Goal: Task Accomplishment & Management: Use online tool/utility

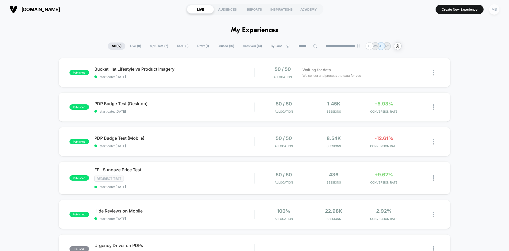
click at [495, 9] on div "MB" at bounding box center [494, 9] width 10 height 10
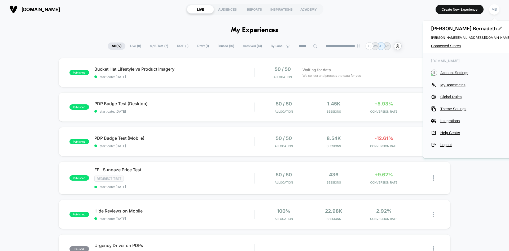
click at [458, 72] on span "Account Settings" at bounding box center [476, 73] width 70 height 4
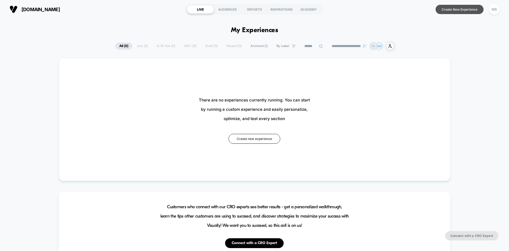
click at [456, 11] on button "Create New Experience" at bounding box center [460, 9] width 48 height 9
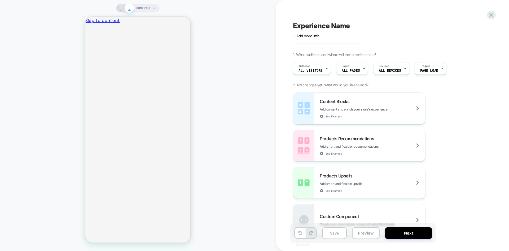
click at [122, 8] on icon at bounding box center [120, 8] width 5 height 5
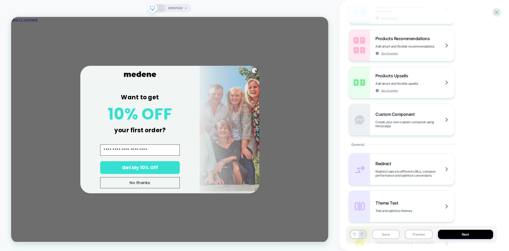
scroll to position [106, 0]
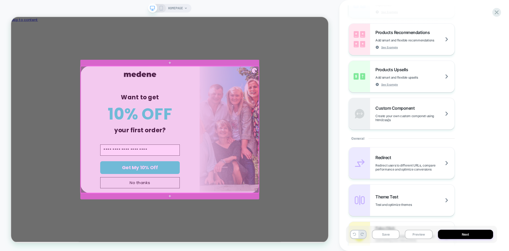
click at [287, 88] on div at bounding box center [223, 166] width 238 height 169
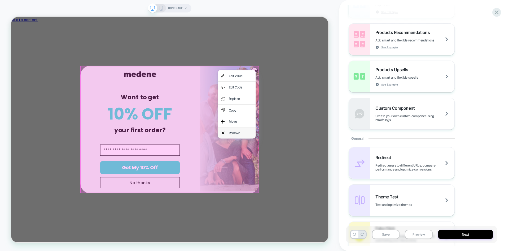
click at [313, 171] on div "Remove" at bounding box center [317, 171] width 32 height 7
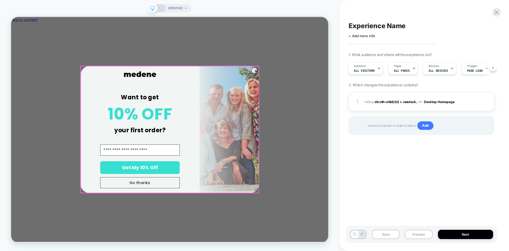
scroll to position [0, 0]
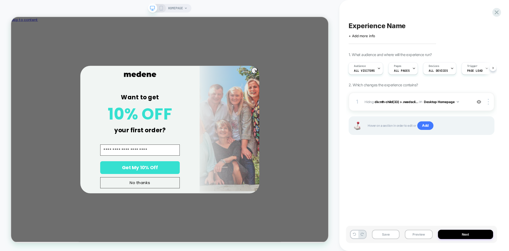
click at [383, 27] on span "Experience Name" at bounding box center [377, 26] width 57 height 8
click at [362, 24] on textarea "**********" at bounding box center [383, 26] width 69 height 8
type textarea "**********"
click at [419, 171] on div "**********" at bounding box center [421, 125] width 151 height 240
click at [388, 233] on button "Save" at bounding box center [386, 233] width 28 height 9
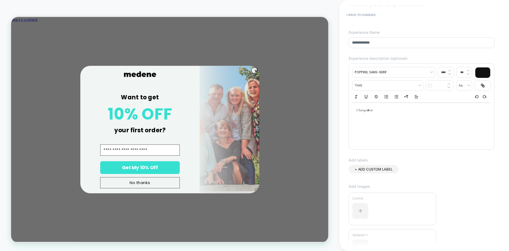
scroll to position [81, 0]
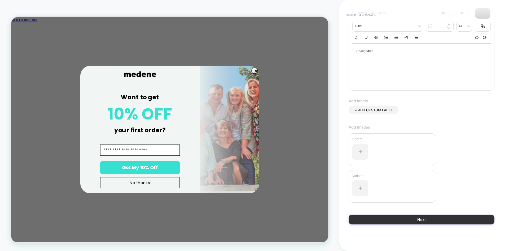
type input "**********"
click at [425, 221] on button "Next" at bounding box center [422, 219] width 146 height 10
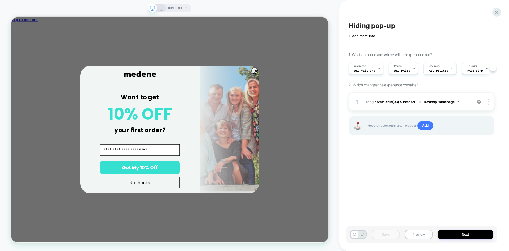
scroll to position [0, 0]
click at [423, 233] on button "Preview" at bounding box center [419, 233] width 28 height 9
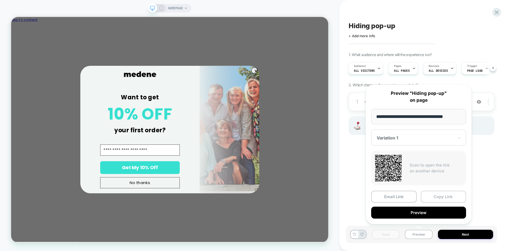
click at [439, 198] on button "Copy Link" at bounding box center [444, 196] width 46 height 12
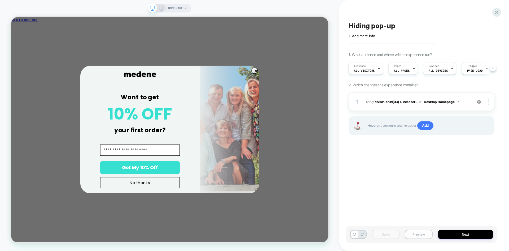
click at [417, 236] on button "Preview" at bounding box center [419, 233] width 28 height 9
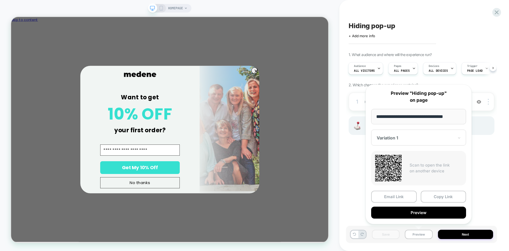
click at [414, 140] on div at bounding box center [415, 137] width 77 height 5
click at [494, 171] on div "Hiding pop-up Click to edit experience details + Add more info 1. What audience…" at bounding box center [421, 125] width 151 height 240
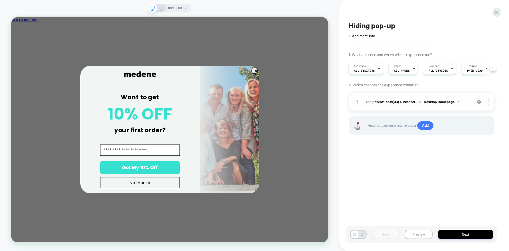
click at [467, 103] on span "Hiding : div:nth-child(33) > .needscli... div:nth-child(33) > .needsclick > .ne…" at bounding box center [417, 101] width 105 height 7
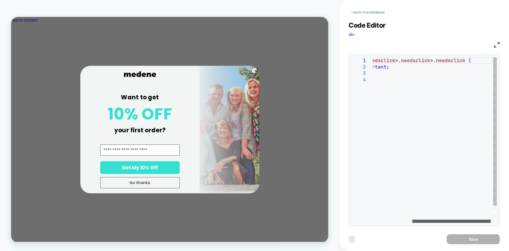
click at [412, 219] on div at bounding box center [451, 220] width 79 height 3
click at [389, 61] on div "div:nth-child ( 33 ) > .needsclick > .needsclick > .needsclick { display: none …" at bounding box center [468, 149] width 190 height 184
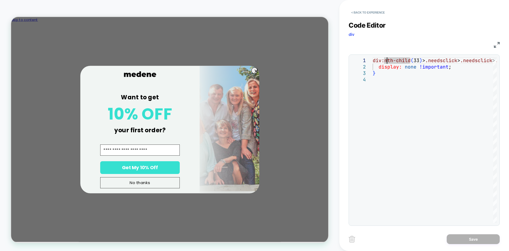
click at [494, 45] on img at bounding box center [497, 45] width 6 height 6
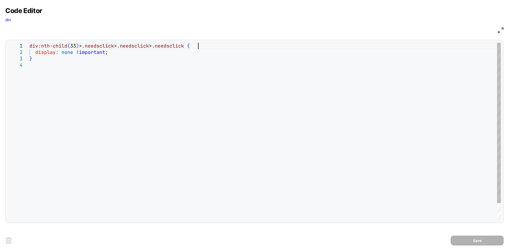
scroll to position [0, 14]
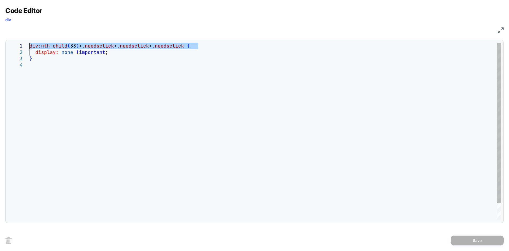
drag, startPoint x: 199, startPoint y: 46, endPoint x: 10, endPoint y: 47, distance: 189.1
click at [29, 47] on div "div:nth-child ( 33 ) > .needsclick > .needsclick > .needsclick { display: none …" at bounding box center [265, 141] width 472 height 196
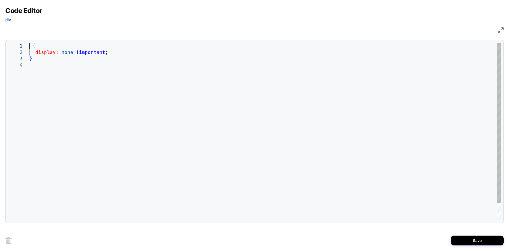
type textarea "**********"
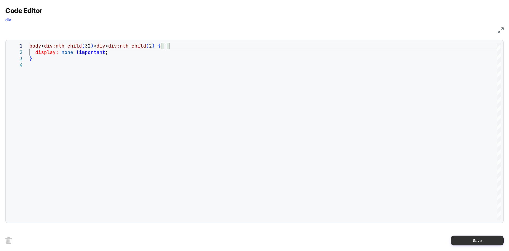
click at [483, 235] on button "Save" at bounding box center [477, 240] width 53 height 10
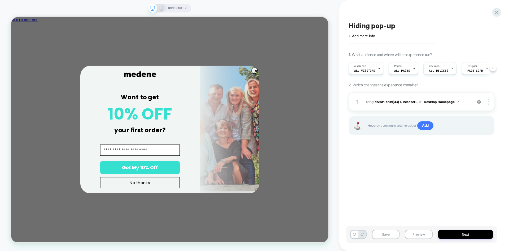
scroll to position [0, 0]
click at [421, 233] on button "Preview" at bounding box center [419, 233] width 28 height 9
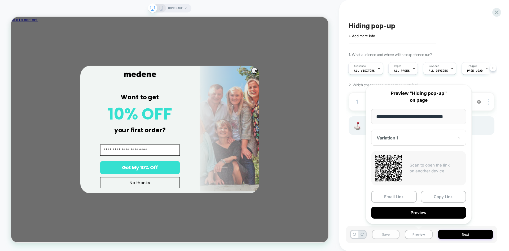
click at [382, 233] on button "Save" at bounding box center [386, 233] width 28 height 9
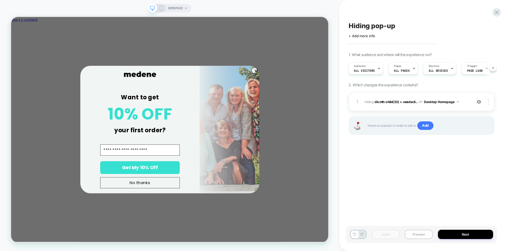
click at [411, 233] on button "Preview" at bounding box center [419, 233] width 28 height 9
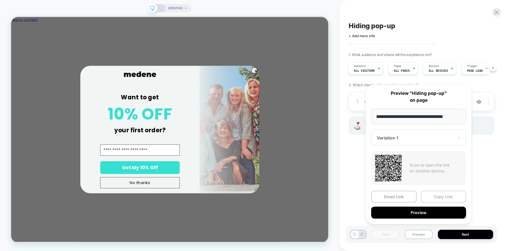
click at [441, 194] on button "Copy Link" at bounding box center [444, 196] width 46 height 12
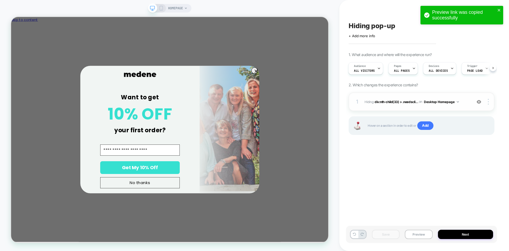
click at [459, 106] on div "1 Hiding : div:nth-child(33) > .needscli... div:nth-child(33) > .needsclick > .…" at bounding box center [422, 101] width 146 height 19
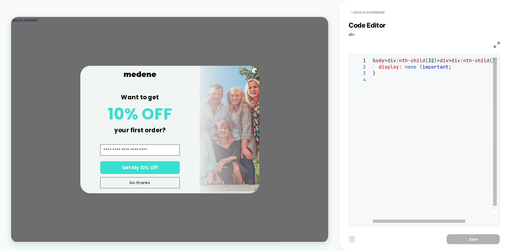
scroll to position [0, 0]
click at [428, 70] on div "body > div:nth-child ( 32 ) > div > div:nth-child ( 2 ) { display: none !import…" at bounding box center [453, 149] width 161 height 184
click at [498, 41] on div "CSS" at bounding box center [424, 44] width 151 height 9
click at [496, 47] on img at bounding box center [497, 45] width 6 height 6
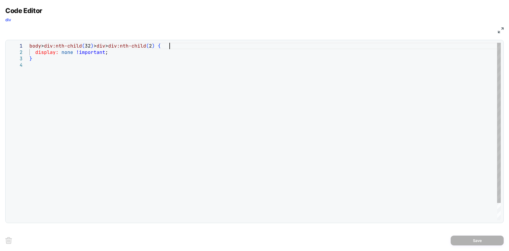
scroll to position [0, 2]
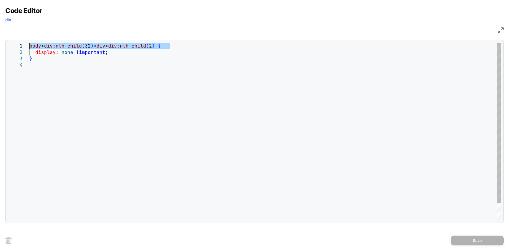
drag, startPoint x: 171, startPoint y: 45, endPoint x: 24, endPoint y: 44, distance: 147.2
click at [29, 44] on div "body > div:nth-child ( 32 ) > div > div:nth-child ( 2 ) { display: none !import…" at bounding box center [265, 141] width 472 height 196
type textarea "**********"
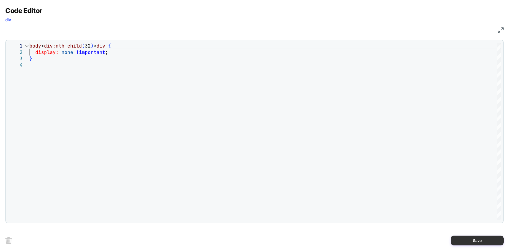
click at [481, 236] on button "Save" at bounding box center [477, 240] width 53 height 10
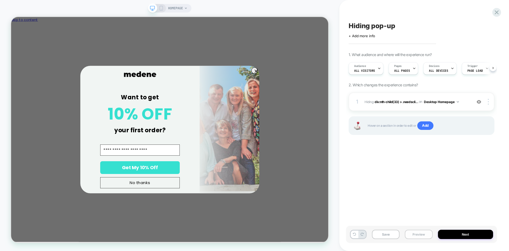
scroll to position [0, 0]
click at [383, 234] on button "Save" at bounding box center [386, 233] width 28 height 9
click at [413, 234] on button "Preview" at bounding box center [419, 233] width 28 height 9
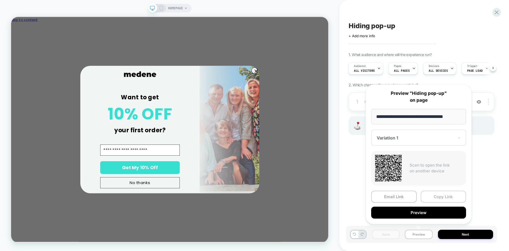
click at [434, 193] on button "Copy Link" at bounding box center [444, 196] width 46 height 12
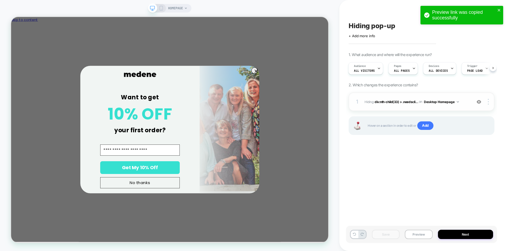
click at [463, 106] on div "1 Hiding : div:nth-child(33) > .needscli... div:nth-child(33) > .needsclick > .…" at bounding box center [422, 101] width 146 height 19
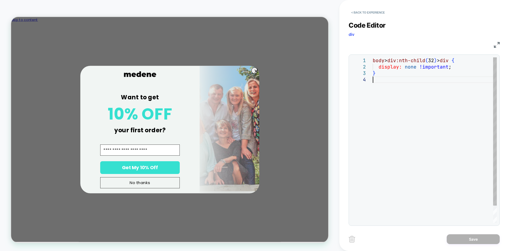
click at [418, 88] on div "body > div:nth-child ( 32 ) > div { display: none !important ; }" at bounding box center [435, 149] width 124 height 184
drag, startPoint x: 459, startPoint y: 59, endPoint x: 350, endPoint y: 58, distance: 109.3
click at [373, 58] on div "body > div:nth-child ( 32 ) > div { display: none !important ; }" at bounding box center [435, 149] width 124 height 184
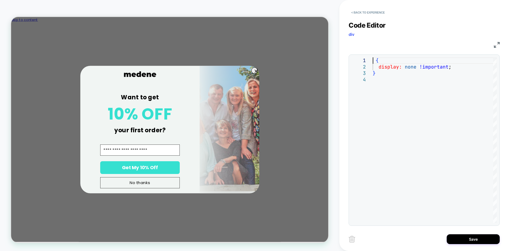
type textarea "**********"
click at [495, 45] on img at bounding box center [497, 45] width 6 height 6
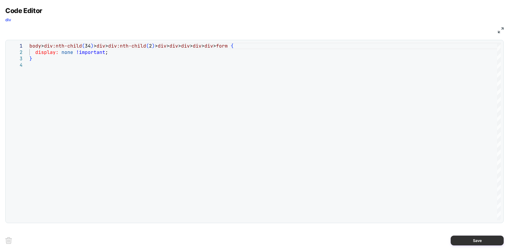
click at [463, 240] on button "Save" at bounding box center [477, 240] width 53 height 10
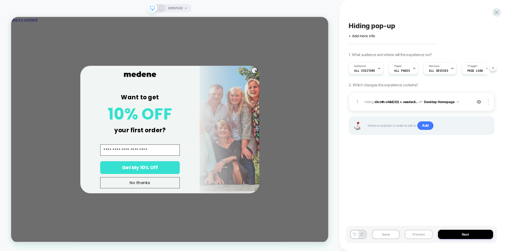
scroll to position [0, 0]
click at [386, 235] on button "Save" at bounding box center [386, 233] width 28 height 9
click at [424, 234] on button "Preview" at bounding box center [419, 233] width 28 height 9
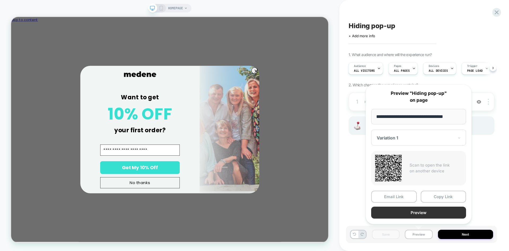
click at [398, 215] on button "Preview" at bounding box center [418, 212] width 95 height 12
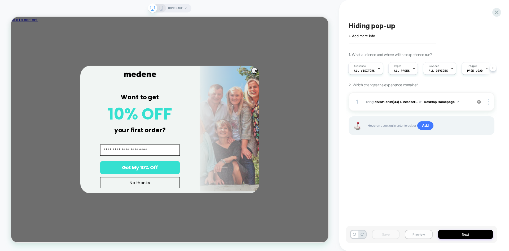
click at [416, 233] on button "Preview" at bounding box center [419, 233] width 28 height 9
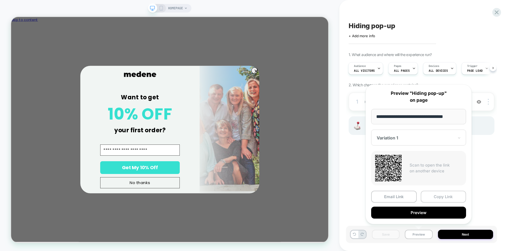
click at [433, 199] on button "Copy Link" at bounding box center [444, 196] width 46 height 12
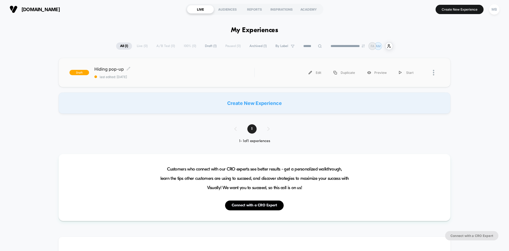
click at [158, 73] on div "Hiding pop-up Click to edit experience details Click to edit experience details…" at bounding box center [174, 72] width 160 height 12
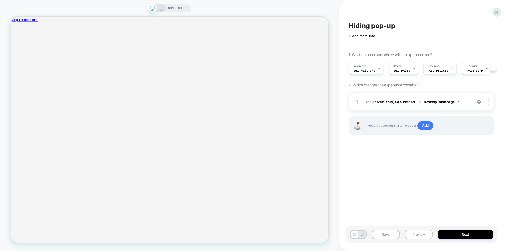
scroll to position [0, 0]
click at [490, 103] on div at bounding box center [489, 102] width 10 height 6
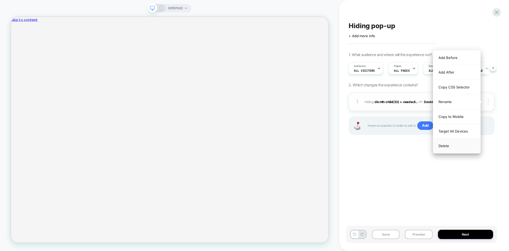
click at [447, 148] on div "Delete" at bounding box center [456, 145] width 47 height 14
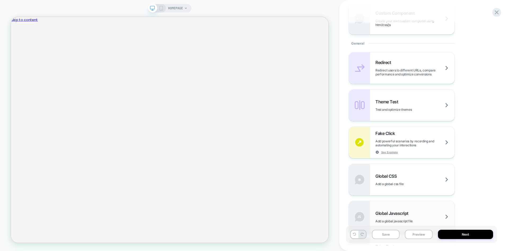
scroll to position [304, 0]
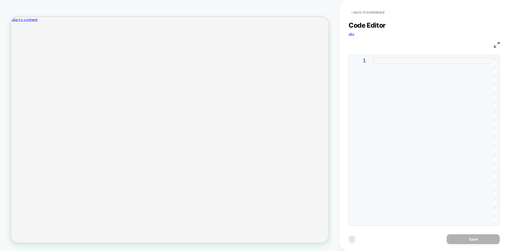
click at [384, 84] on div at bounding box center [435, 139] width 124 height 165
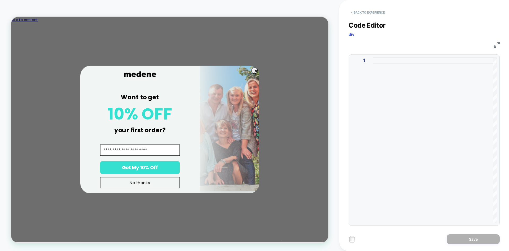
click at [399, 62] on div at bounding box center [435, 139] width 124 height 165
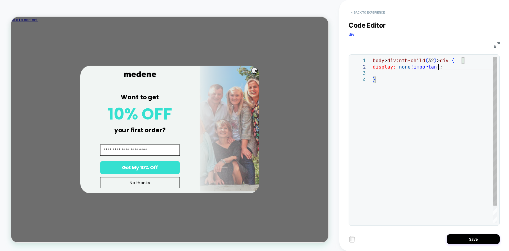
scroll to position [12, 66]
click at [489, 191] on div "body > div:nth-child ( 32 ) > div { display: none !important ; }" at bounding box center [435, 149] width 124 height 184
type textarea "**********"
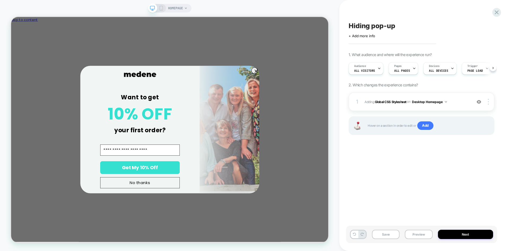
scroll to position [0, 0]
click at [391, 234] on button "Save" at bounding box center [386, 233] width 28 height 9
click at [428, 233] on button "Preview" at bounding box center [419, 233] width 28 height 9
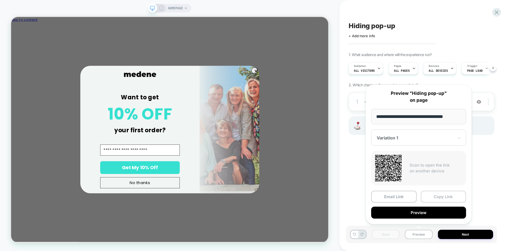
click at [436, 198] on button "Copy Link" at bounding box center [444, 196] width 46 height 12
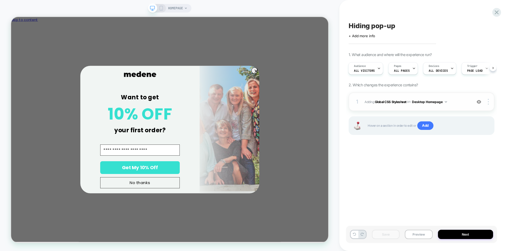
click at [462, 102] on span "Adding Global CSS Stylesheet on Desktop Homepage" at bounding box center [417, 101] width 105 height 7
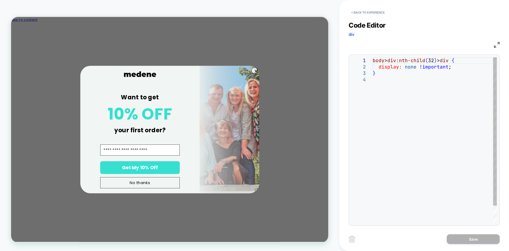
scroll to position [0, 0]
drag, startPoint x: 459, startPoint y: 60, endPoint x: 416, endPoint y: 50, distance: 43.8
click at [373, 57] on div "body > div:nth-child ( 32 ) > div { display: none !important ; }" at bounding box center [435, 149] width 124 height 184
type textarea "**********"
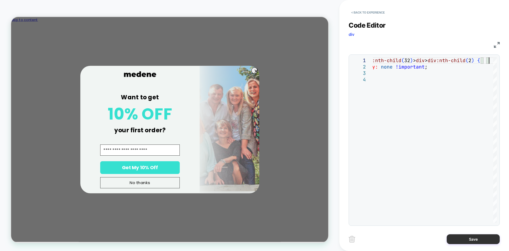
click at [462, 241] on button "Save" at bounding box center [473, 239] width 53 height 10
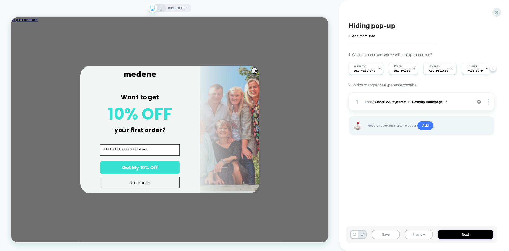
scroll to position [0, 0]
click at [382, 235] on button "Save" at bounding box center [386, 233] width 28 height 9
click at [416, 234] on button "Preview" at bounding box center [419, 233] width 28 height 9
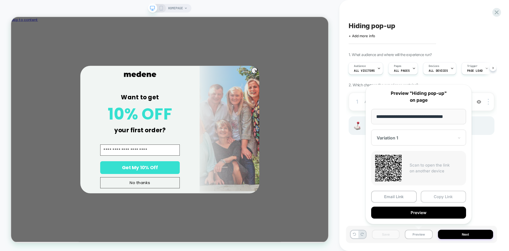
click at [438, 197] on button "Copy Link" at bounding box center [444, 196] width 46 height 12
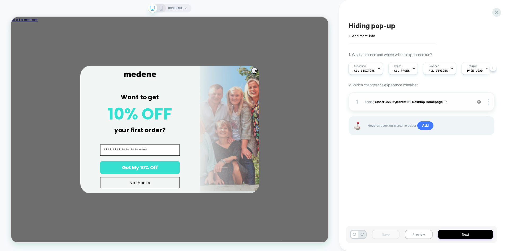
click at [452, 103] on span "Adding Global CSS Stylesheet on Desktop Homepage" at bounding box center [417, 101] width 105 height 7
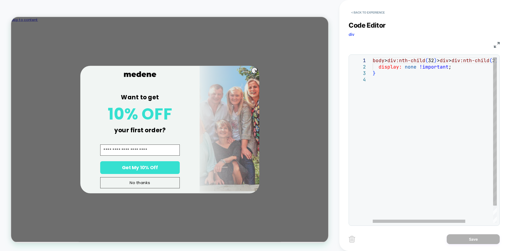
scroll to position [0, 0]
click at [399, 79] on div "body > div:nth-child ( 32 ) > div > div:nth-child ( 2 ) { display: none !import…" at bounding box center [453, 149] width 161 height 184
click at [498, 45] on img at bounding box center [497, 45] width 6 height 6
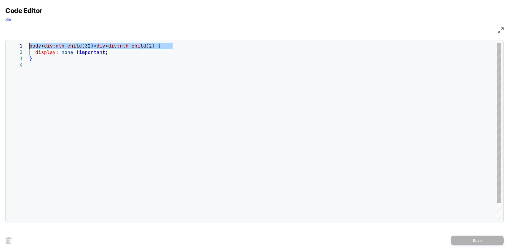
drag, startPoint x: 172, startPoint y: 45, endPoint x: 0, endPoint y: 48, distance: 172.4
click at [29, 48] on div "body > div:nth-child ( 32 ) > div > div:nth-child ( 2 ) { display: none !import…" at bounding box center [265, 141] width 472 height 196
type textarea "**********"
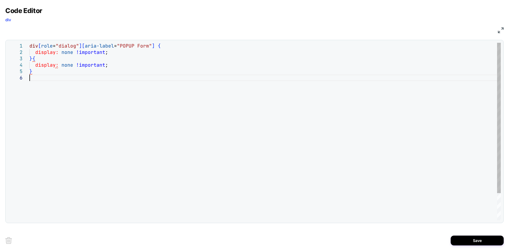
click at [51, 86] on div "div [ role = "dialog" ] [ aria-label = "POPUP Form" ] { display: none !importan…" at bounding box center [265, 147] width 472 height 209
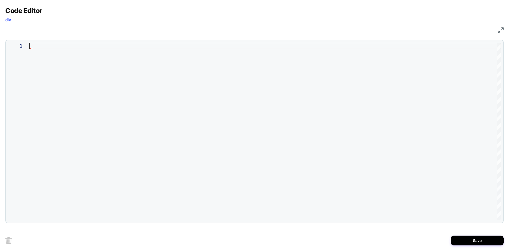
type textarea "**********"
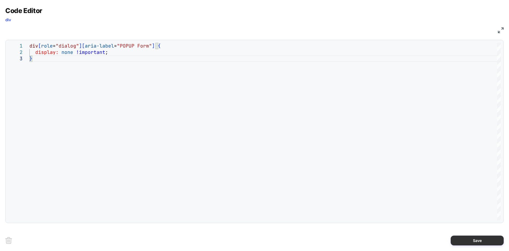
click at [474, 240] on button "Save" at bounding box center [477, 240] width 53 height 10
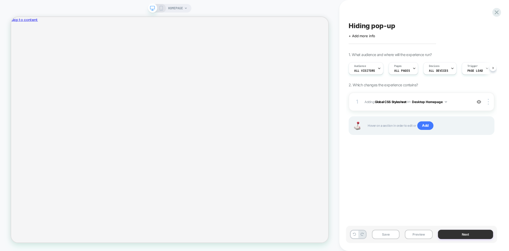
scroll to position [0, 0]
click at [387, 232] on button "Save" at bounding box center [386, 233] width 28 height 9
click at [424, 234] on button "Preview" at bounding box center [419, 233] width 28 height 9
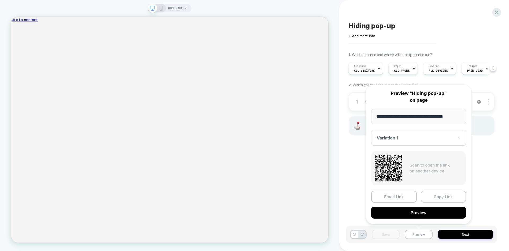
click at [438, 196] on button "Copy Link" at bounding box center [444, 196] width 46 height 12
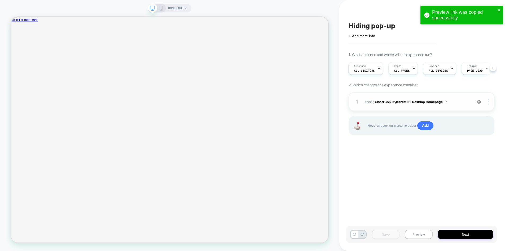
click at [490, 103] on div at bounding box center [489, 102] width 10 height 6
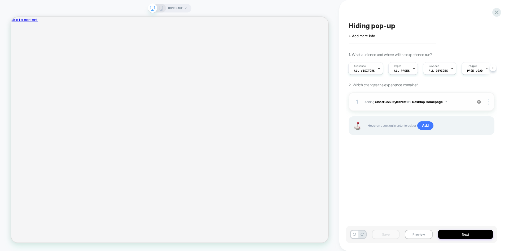
click at [490, 103] on div at bounding box center [489, 102] width 10 height 6
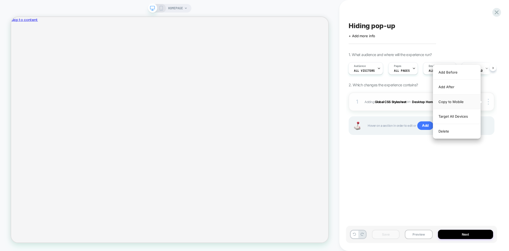
click at [452, 102] on div "Copy to Mobile" at bounding box center [456, 101] width 47 height 15
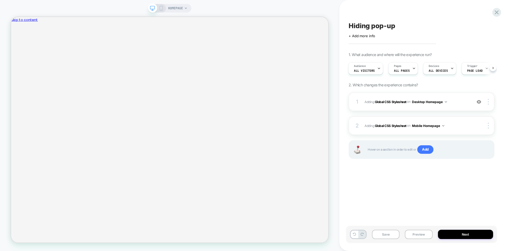
click at [391, 199] on div "Hiding pop-up Click to edit experience details + Add more info 1. What audience…" at bounding box center [421, 125] width 151 height 240
click at [447, 101] on img at bounding box center [446, 101] width 2 height 1
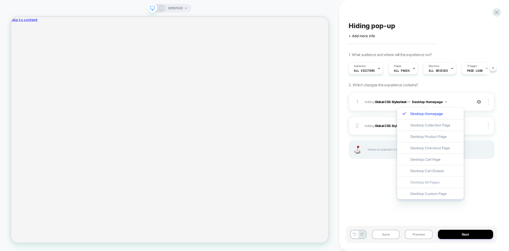
click at [435, 183] on div "Desktop All Pages" at bounding box center [430, 181] width 67 height 11
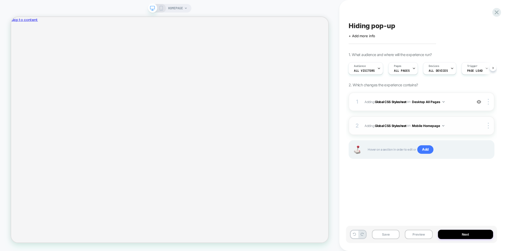
click at [444, 124] on button "Mobile Homepage" at bounding box center [428, 125] width 32 height 7
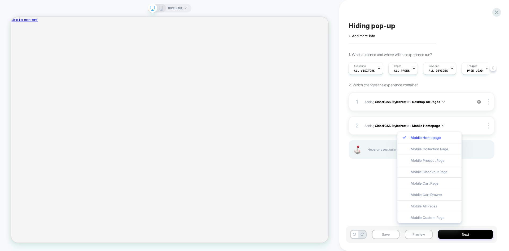
click at [433, 206] on div "Mobile All Pages" at bounding box center [430, 205] width 64 height 11
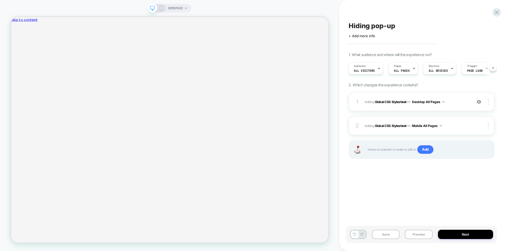
click at [405, 201] on div "Hiding pop-up Click to edit experience details + Add more info 1. What audience…" at bounding box center [421, 125] width 151 height 240
click at [383, 234] on button "Save" at bounding box center [386, 233] width 28 height 9
click at [417, 197] on div "Hiding pop-up Click to edit experience details + Add more info 1. What audience…" at bounding box center [421, 125] width 151 height 240
click at [368, 25] on span "Hiding pop-up" at bounding box center [372, 26] width 47 height 8
click at [349, 27] on textarea "**********" at bounding box center [381, 26] width 64 height 8
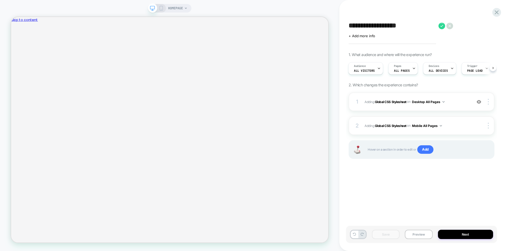
click at [388, 25] on textarea "**********" at bounding box center [392, 26] width 87 height 8
type textarea "**********"
click at [478, 28] on icon at bounding box center [478, 26] width 7 height 7
click at [386, 191] on div "D+ M Hiding Klaviyo pop-up Click to edit experience details + Add more info 1. …" at bounding box center [421, 125] width 151 height 240
click at [385, 231] on button "Save" at bounding box center [386, 233] width 28 height 9
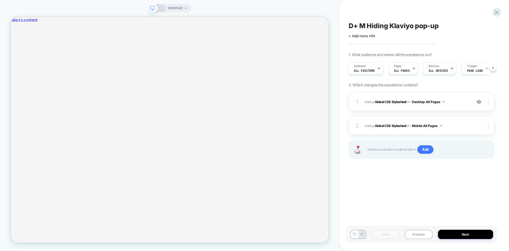
click at [381, 28] on span "D+ M Hiding Klaviyo pop-up" at bounding box center [394, 26] width 90 height 8
click at [417, 235] on button "Preview" at bounding box center [419, 233] width 28 height 9
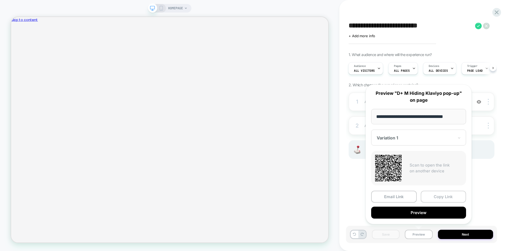
click at [431, 194] on button "Copy Link" at bounding box center [444, 196] width 46 height 12
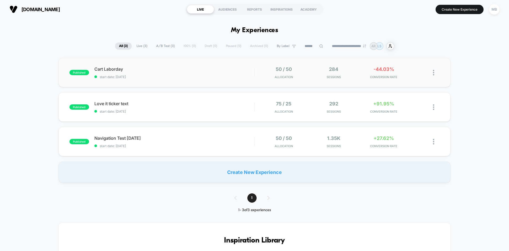
click at [148, 79] on div "published Cart Laborday start date: [DATE] 50 / 50 Allocation 284 Sessions -44.…" at bounding box center [255, 72] width 392 height 29
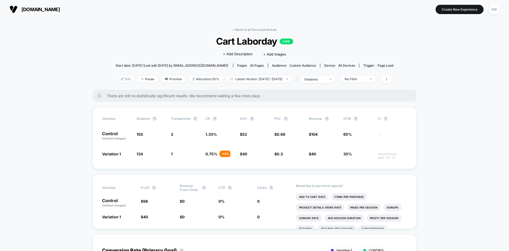
click at [117, 80] on span "Edit" at bounding box center [126, 78] width 18 height 7
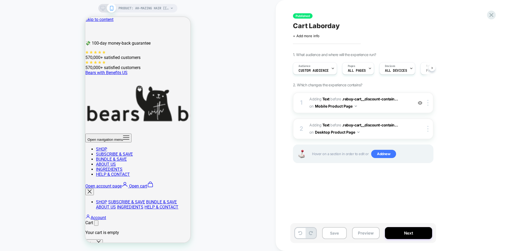
scroll to position [0, 0]
click at [314, 67] on div "Audience Custom Audience" at bounding box center [313, 68] width 41 height 12
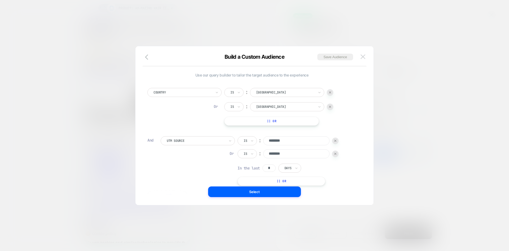
click at [364, 57] on img at bounding box center [363, 56] width 5 height 5
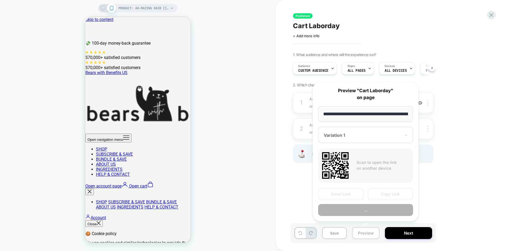
scroll to position [0, 53]
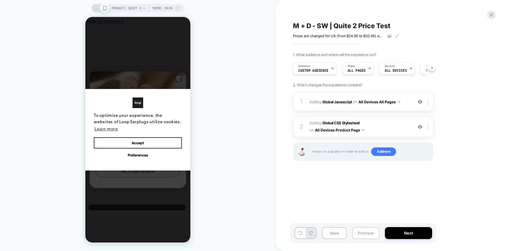
click at [0, 0] on button "Preview" at bounding box center [0, 0] width 0 height 0
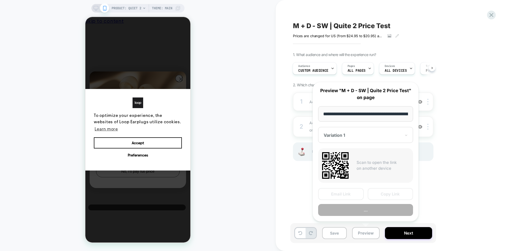
scroll to position [0, 49]
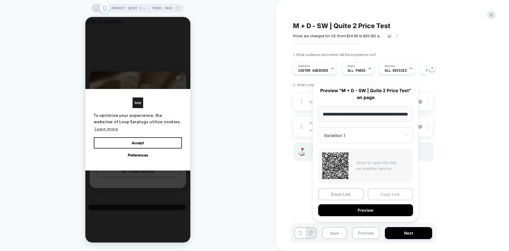
click at [380, 194] on button "Copy Link" at bounding box center [391, 194] width 46 height 12
